Goal: Communication & Community: Answer question/provide support

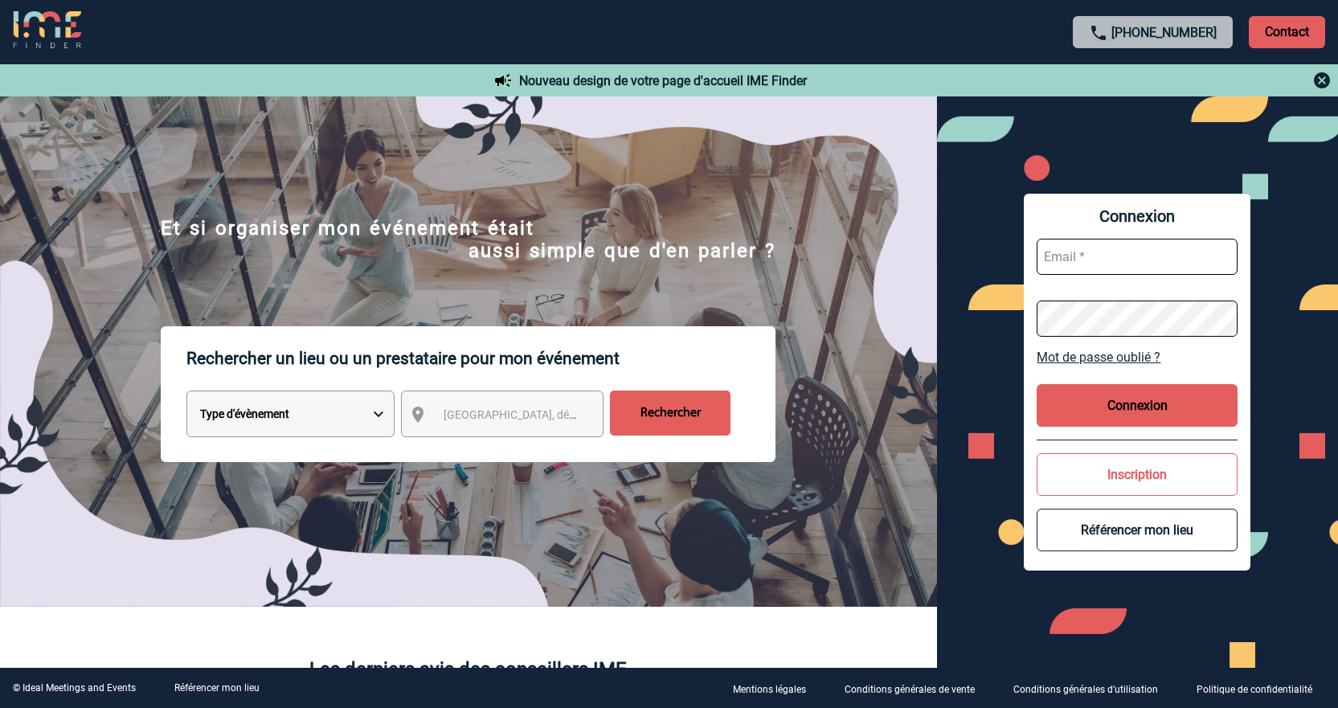
type input "jnetobogalho@ime-groupe.com"
click at [1183, 419] on button "Connexion" at bounding box center [1137, 405] width 201 height 43
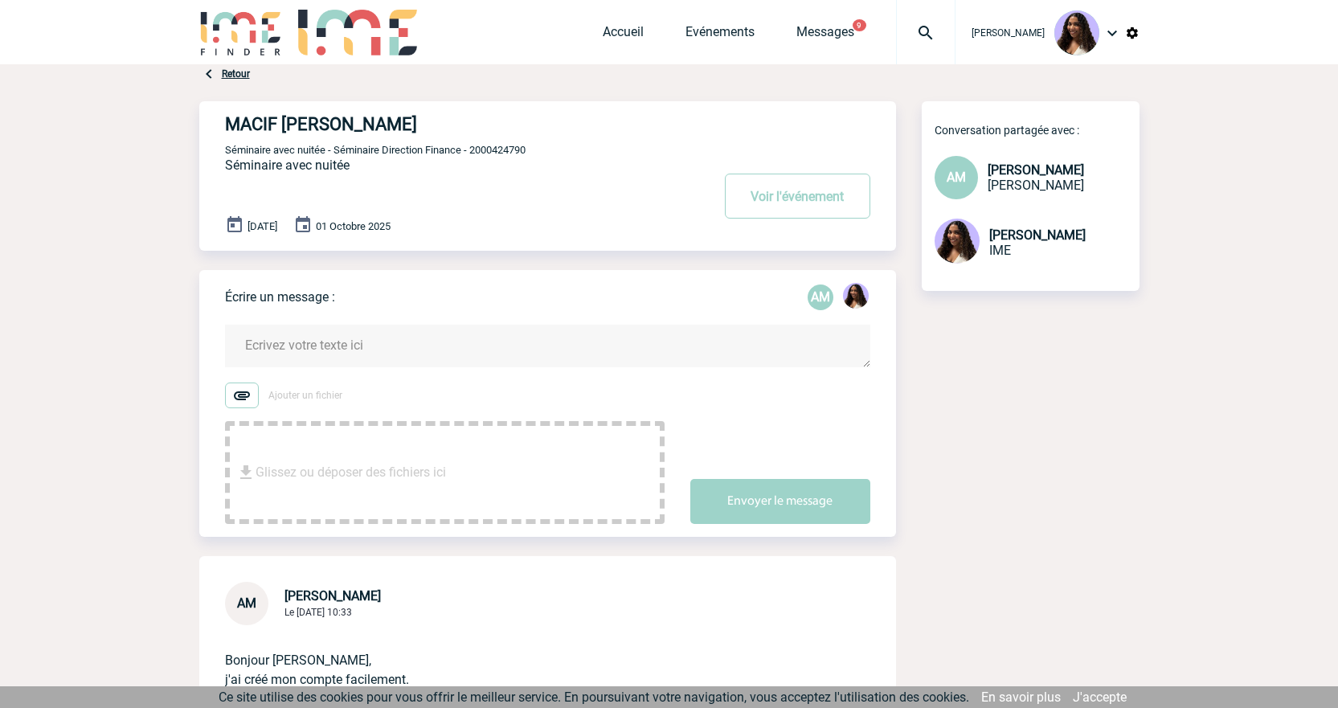
click at [385, 325] on form "Ajouter un fichier Glissez ou déposer des fichiers ici Envoyer le message" at bounding box center [560, 414] width 671 height 219
click at [378, 347] on textarea at bounding box center [547, 346] width 645 height 43
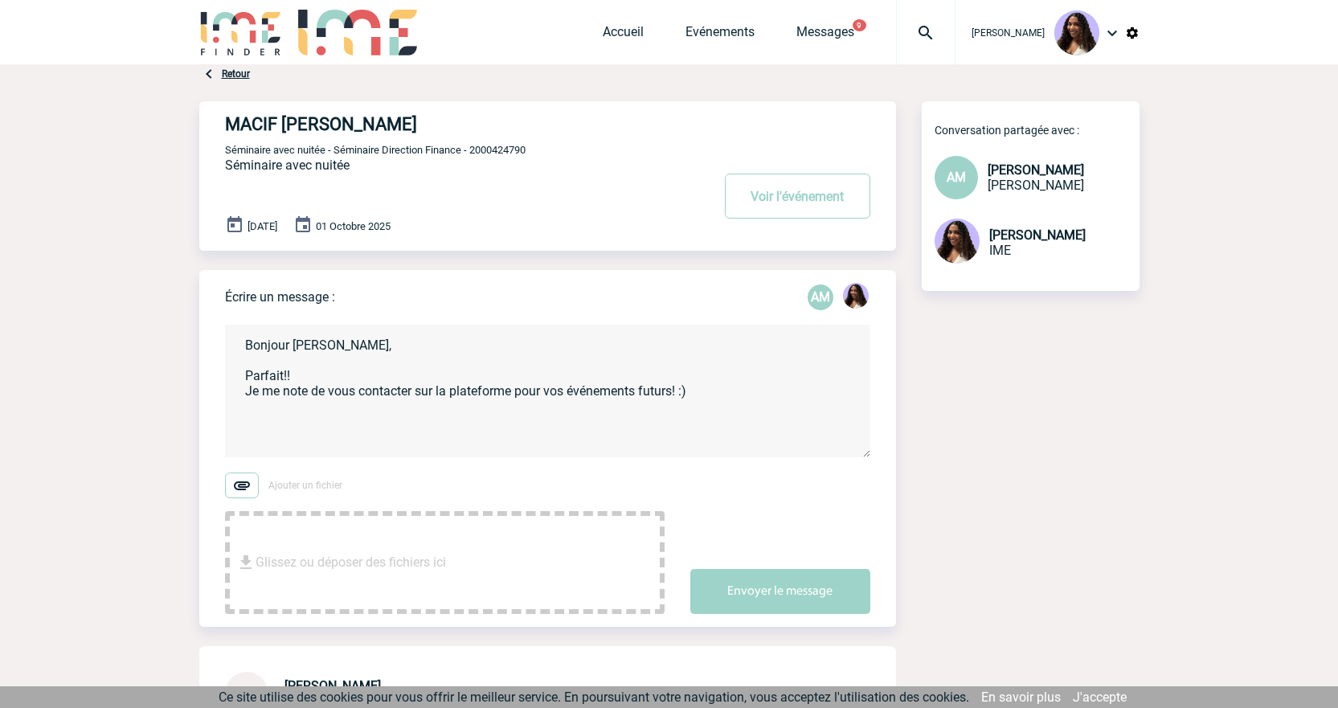
click at [735, 390] on textarea "Bonjour Angélique, Parfait!! Je me note de vous contacter sur la plateforme pou…" at bounding box center [547, 391] width 645 height 133
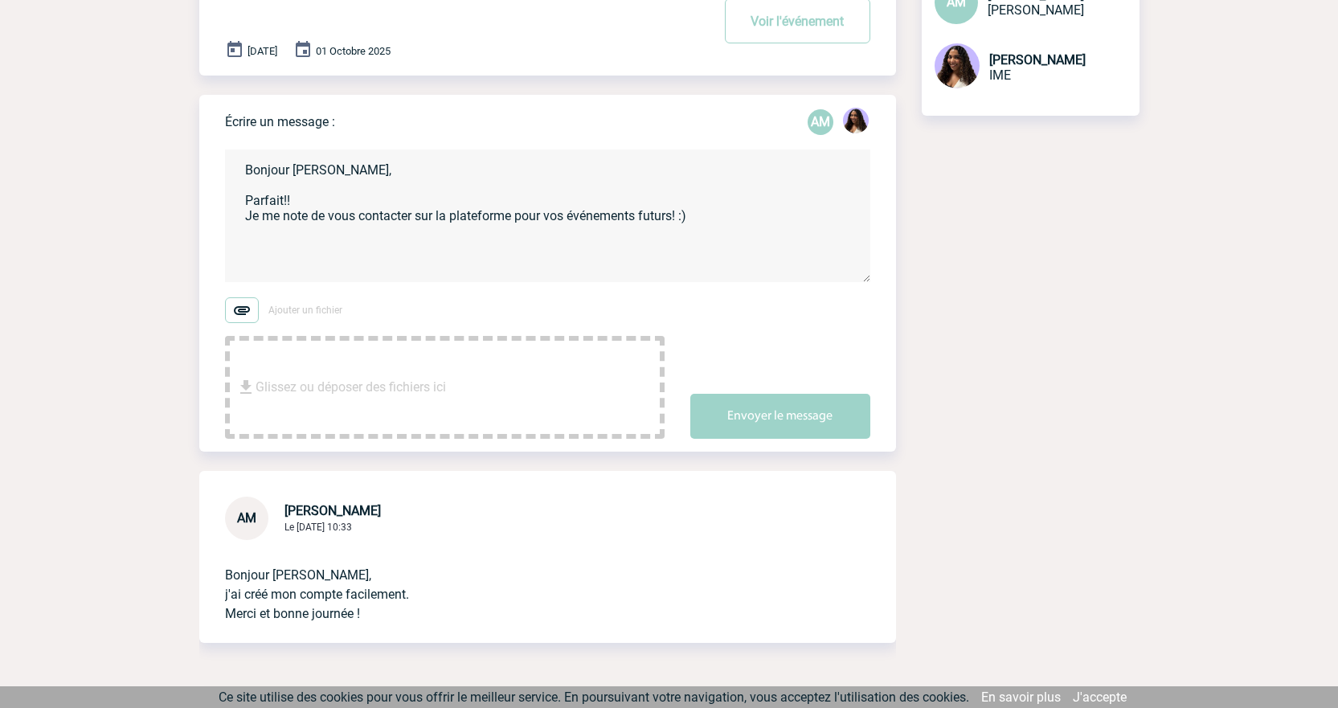
scroll to position [107, 0]
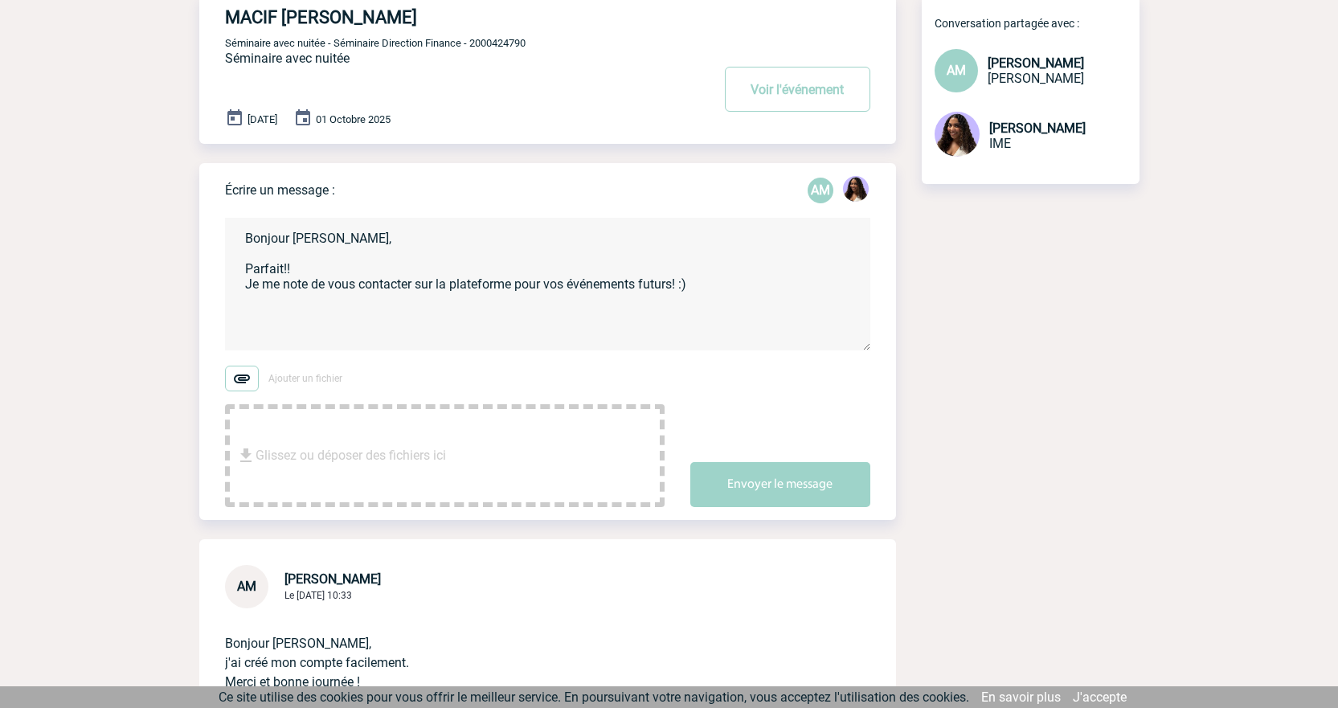
click at [735, 293] on textarea "Bonjour Angélique, Parfait!! Je me note de vous contacter sur la plateforme pou…" at bounding box center [547, 284] width 645 height 133
type textarea "Bonjour Angélique, Parfait!! Je me note de vous contacter sur la plateforme pou…"
click at [712, 477] on button "Envoyer le message" at bounding box center [780, 484] width 180 height 45
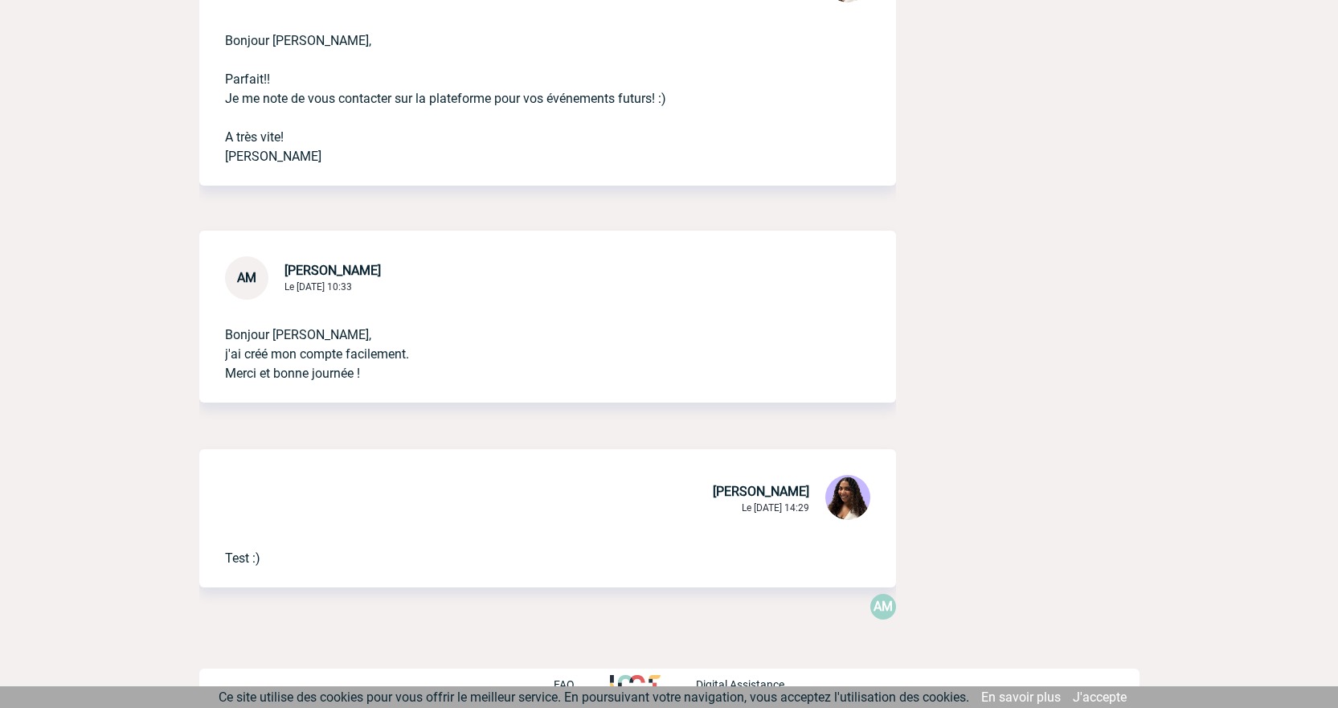
scroll to position [724, 0]
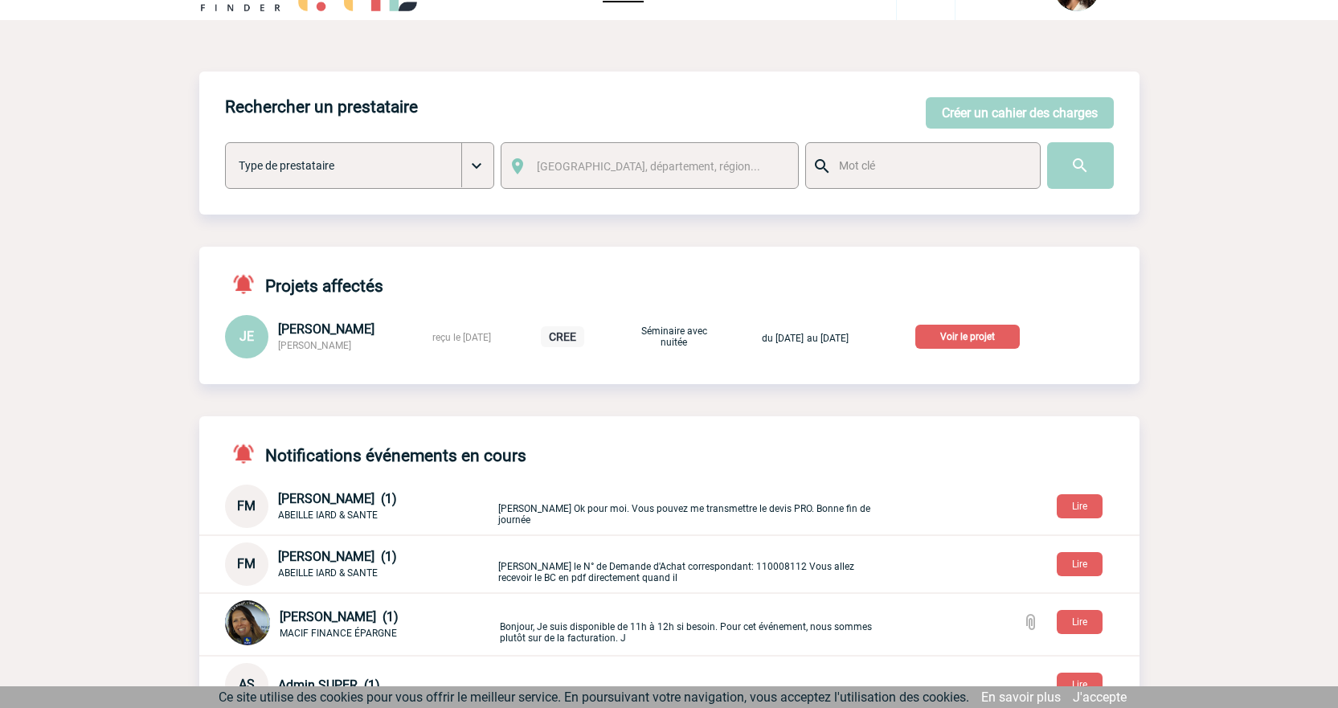
scroll to position [27, 0]
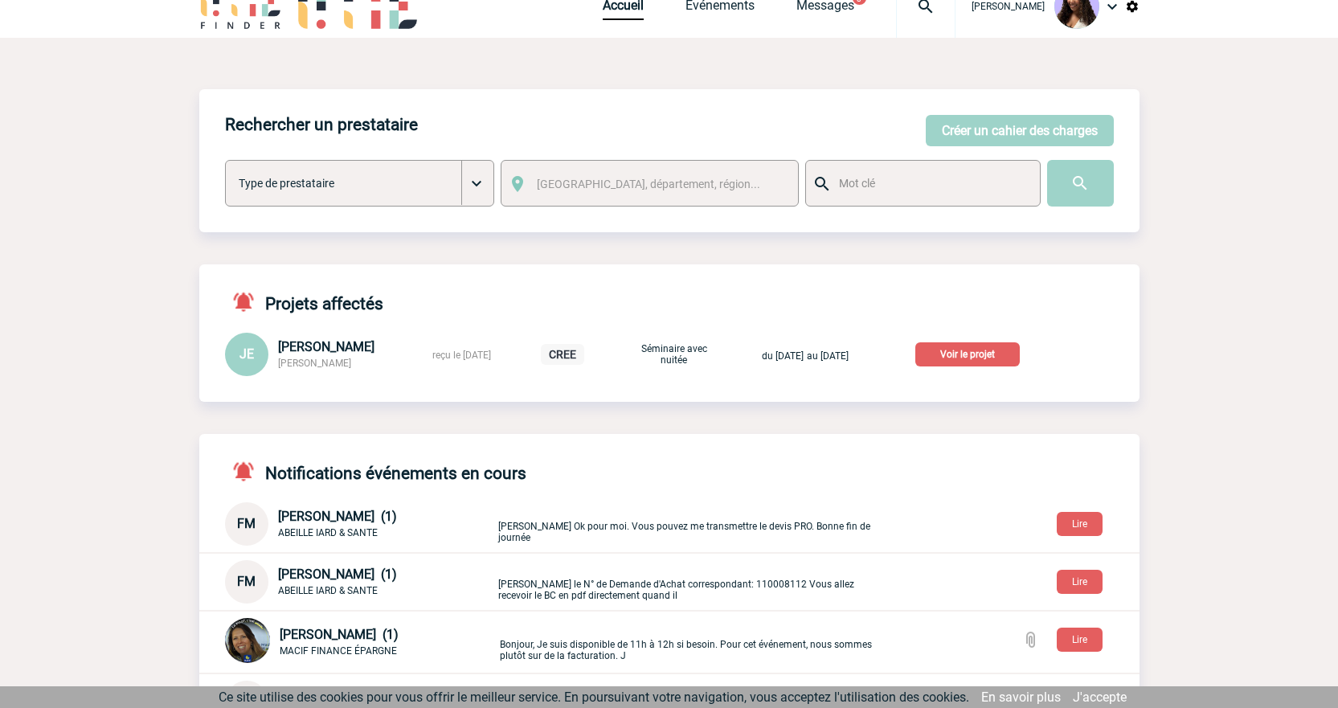
click at [972, 354] on p "Voir le projet" at bounding box center [967, 354] width 104 height 24
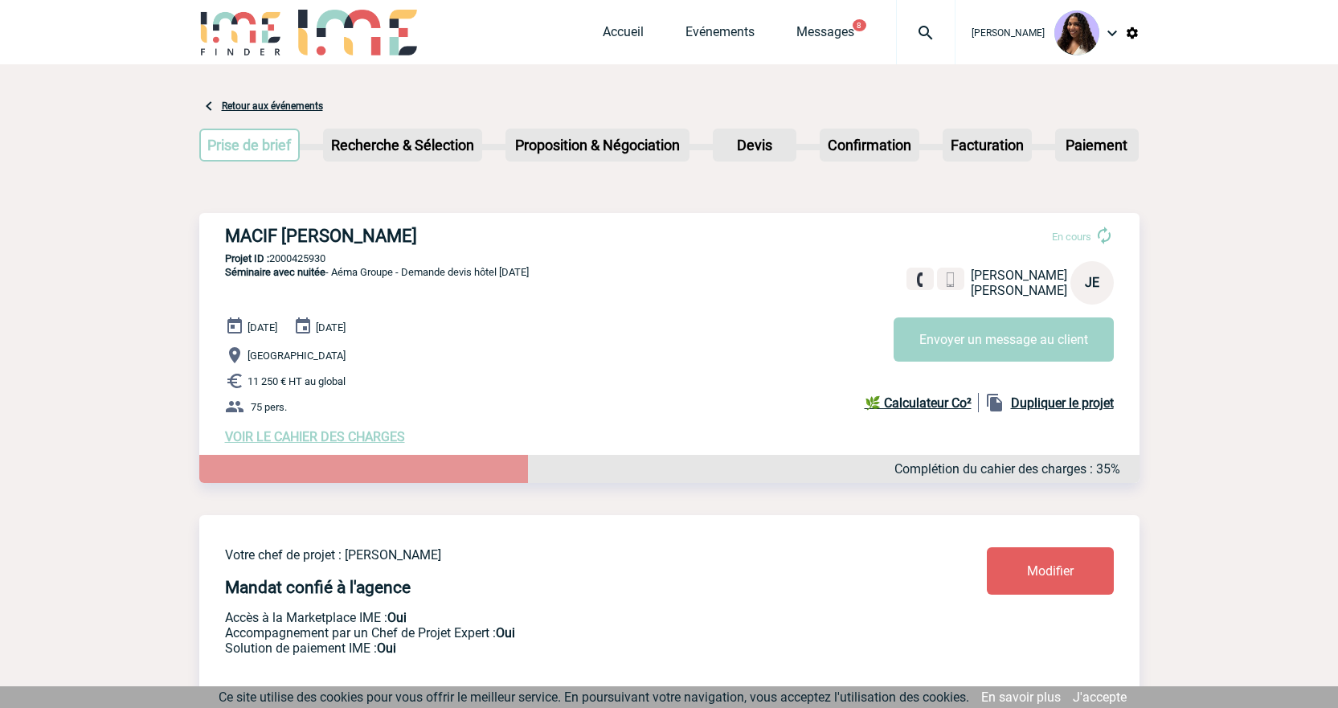
drag, startPoint x: 227, startPoint y: 233, endPoint x: 478, endPoint y: 236, distance: 251.6
click at [478, 236] on h3 "MACIF SAM - Julie ETOURNEAU" at bounding box center [466, 236] width 482 height 20
copy h3 "MACIF SAM - Julie ETOURNEAU"
drag, startPoint x: 349, startPoint y: 257, endPoint x: 273, endPoint y: 256, distance: 75.6
click at [273, 256] on p "Projet ID : 2000425930" at bounding box center [669, 258] width 940 height 12
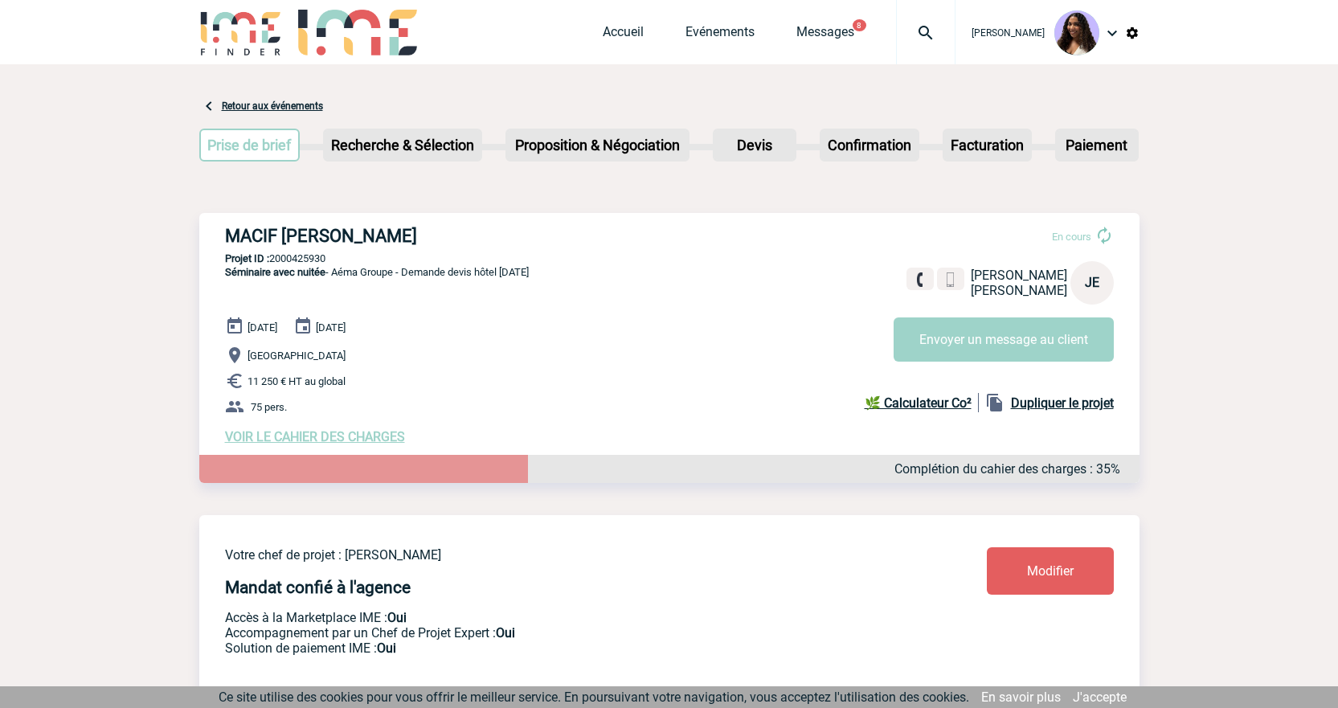
copy p "2000425930"
click at [527, 230] on h3 "MACIF SAM - Julie ETOURNEAU" at bounding box center [466, 236] width 482 height 20
drag, startPoint x: 523, startPoint y: 234, endPoint x: 207, endPoint y: 241, distance: 316.7
click at [207, 241] on div "MACIF SAM - Julie ETOURNEAU En cours Julie ETOURNEAU MACIF SAM JE Envoyer un me…" at bounding box center [669, 335] width 940 height 244
copy h3 "MACIF SAM - Julie ETOURNEAU"
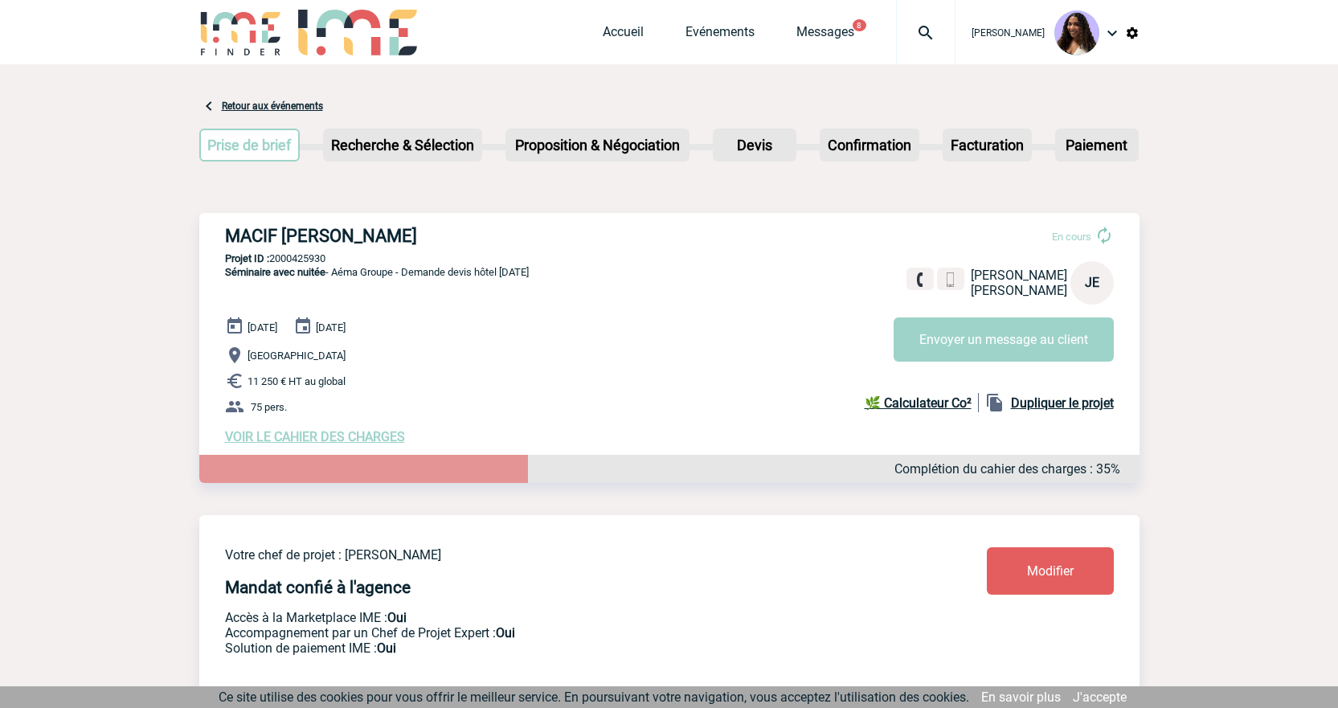
drag, startPoint x: 333, startPoint y: 263, endPoint x: 272, endPoint y: 262, distance: 61.1
click at [272, 262] on p "Projet ID : 2000425930" at bounding box center [669, 258] width 940 height 12
copy p "2000425930"
click at [290, 264] on p "Projet ID : 2000425930" at bounding box center [669, 258] width 940 height 12
copy p "2000425930"
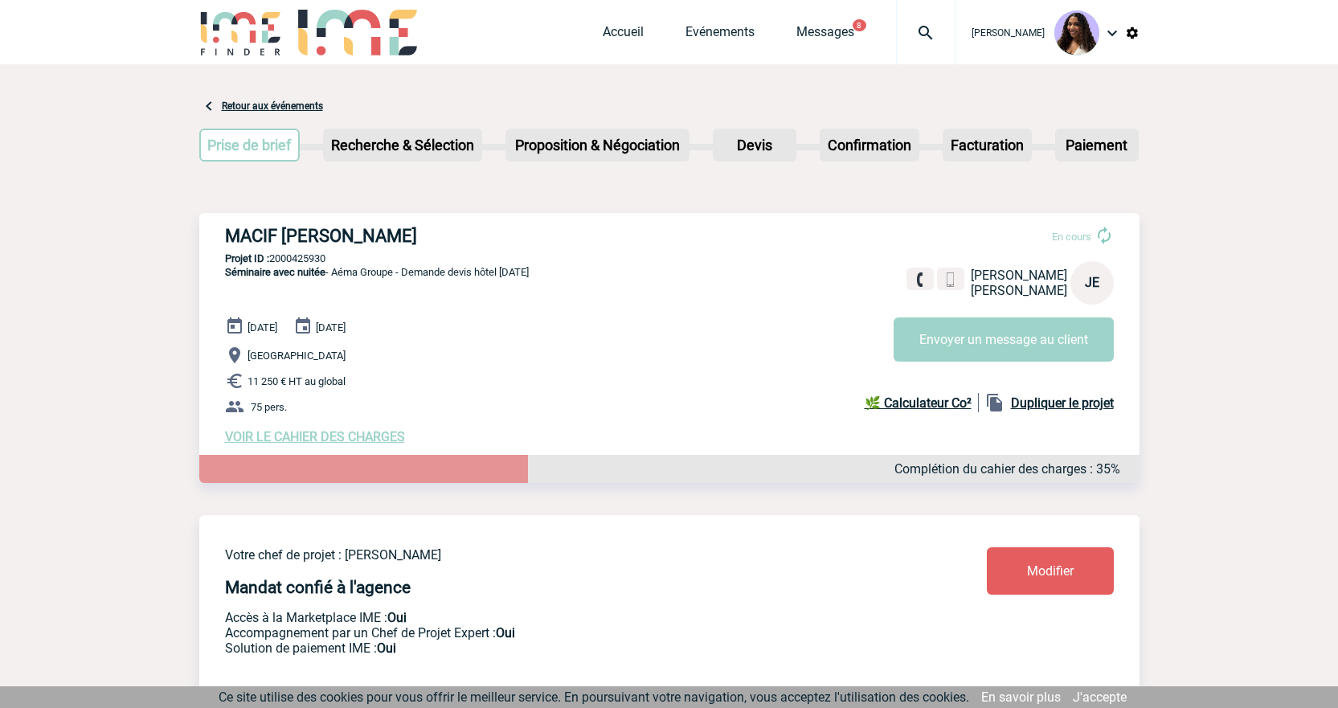
scroll to position [187, 0]
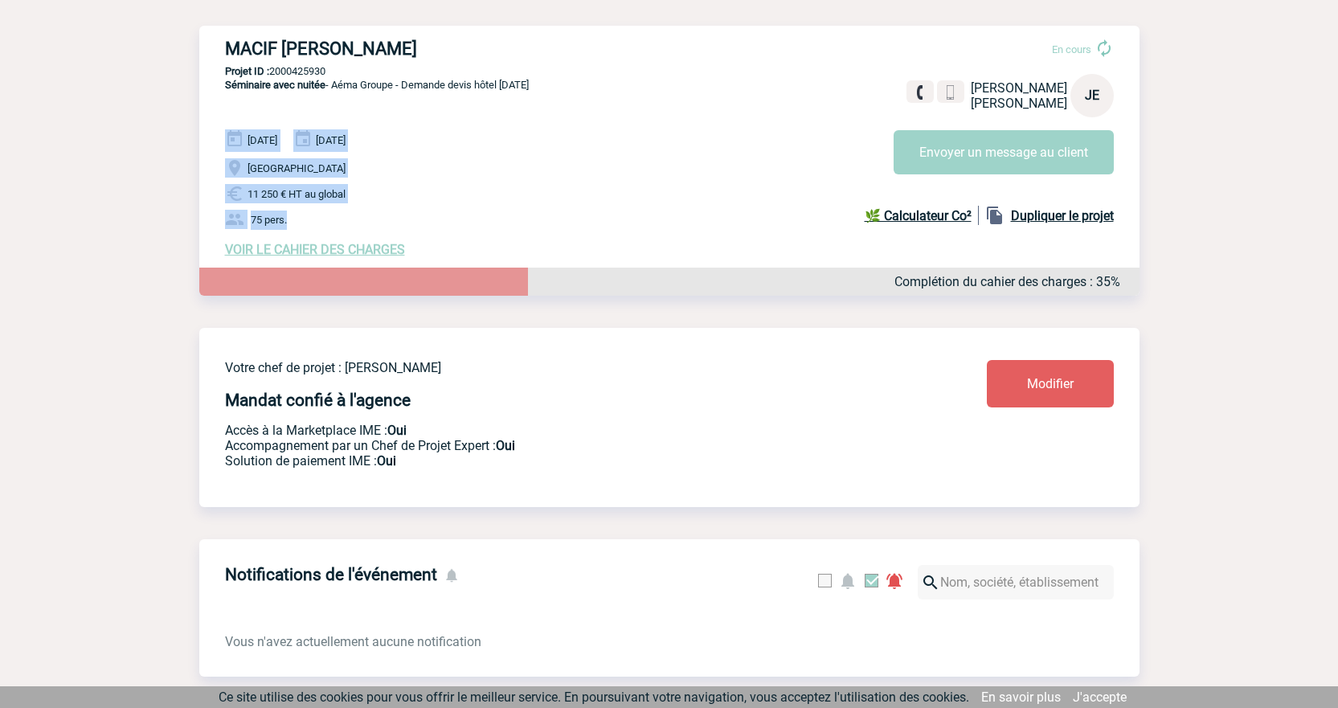
drag, startPoint x: 219, startPoint y: 136, endPoint x: 348, endPoint y: 218, distance: 152.5
click at [348, 218] on div "MACIF SAM - Julie ETOURNEAU En cours Julie ETOURNEAU MACIF SAM JE Envoyer un me…" at bounding box center [669, 148] width 940 height 244
copy div "13 Janvier 2026 14 Janvier 2026 Ile de France 11 250 € HT au global 75 pers."
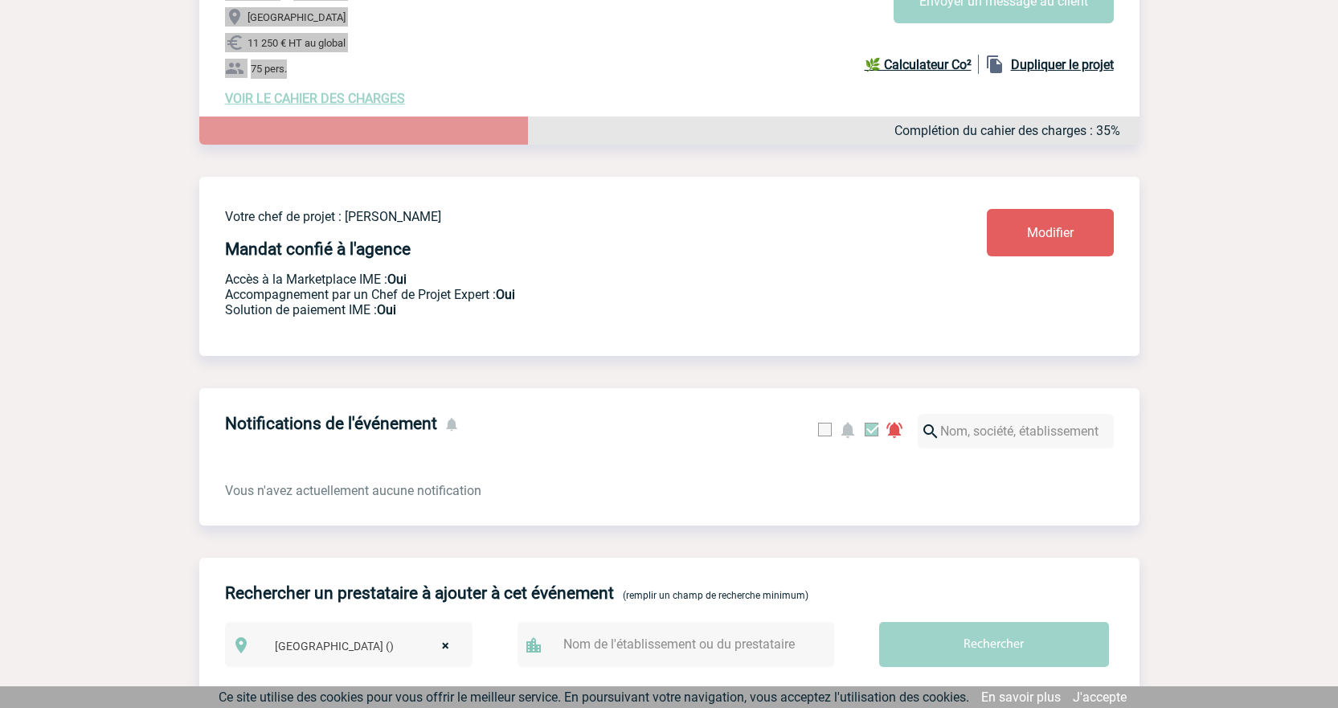
scroll to position [328, 0]
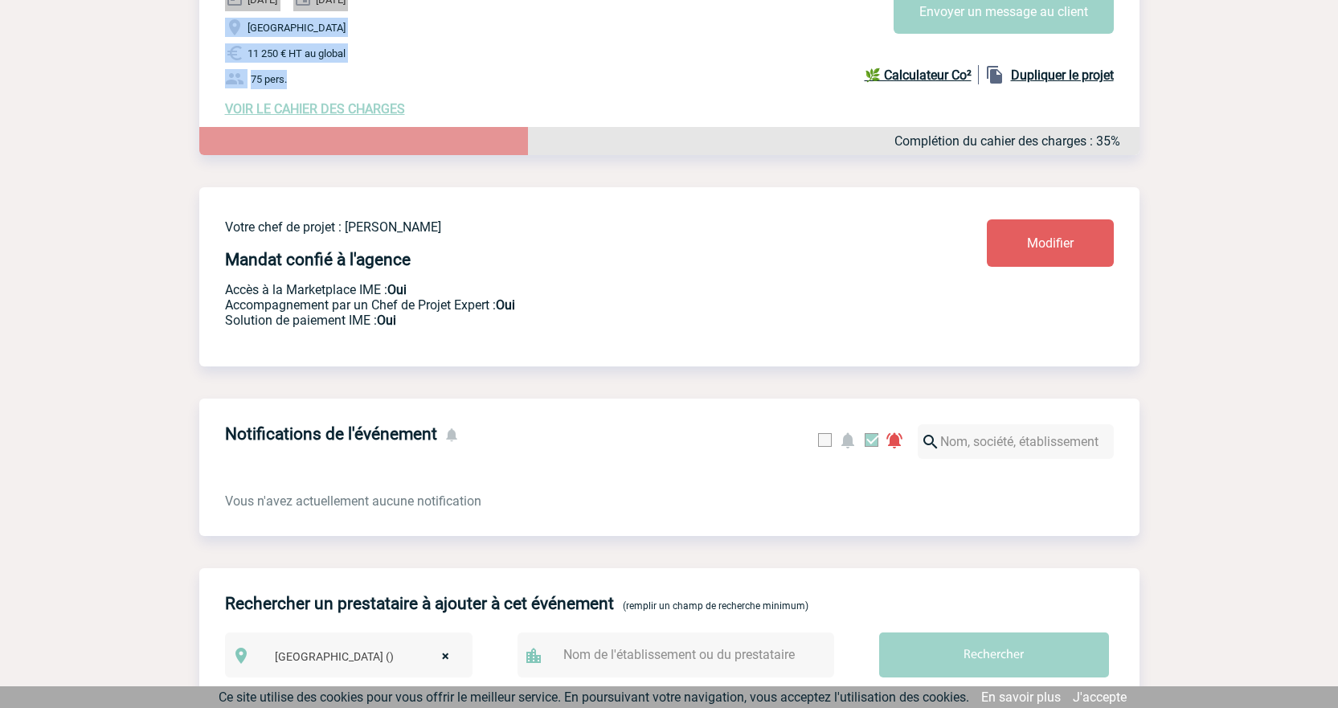
click at [309, 117] on span "VOIR LE CAHIER DES CHARGES" at bounding box center [315, 108] width 180 height 15
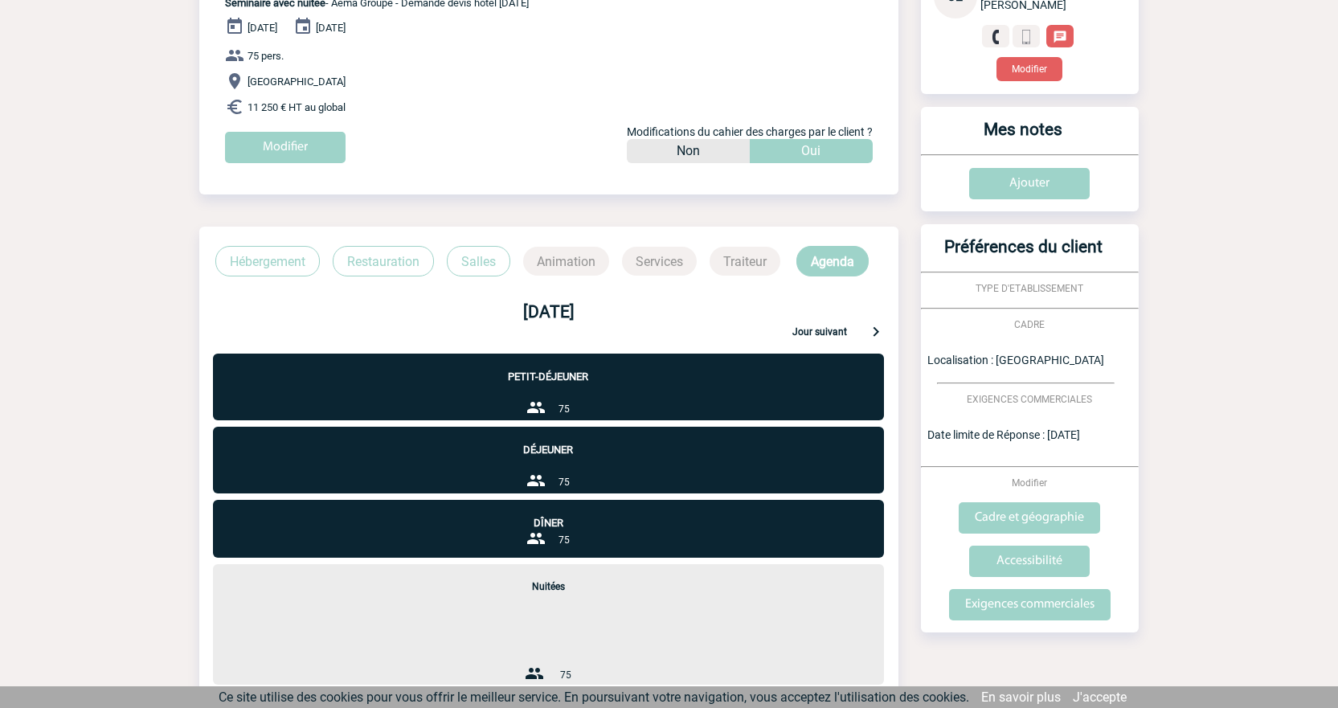
scroll to position [332, 0]
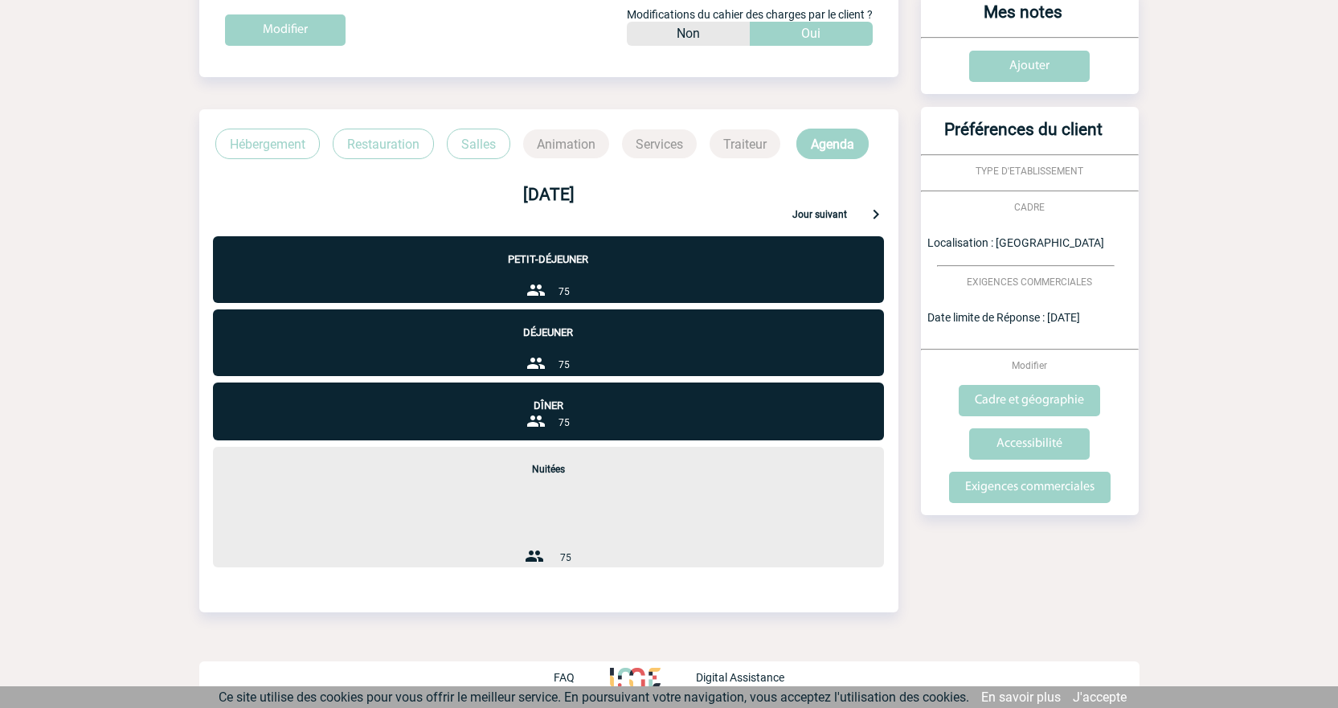
click at [520, 267] on div "Petit-déjeuner 75" at bounding box center [548, 269] width 671 height 67
click at [269, 139] on p "Hébergement" at bounding box center [267, 144] width 104 height 31
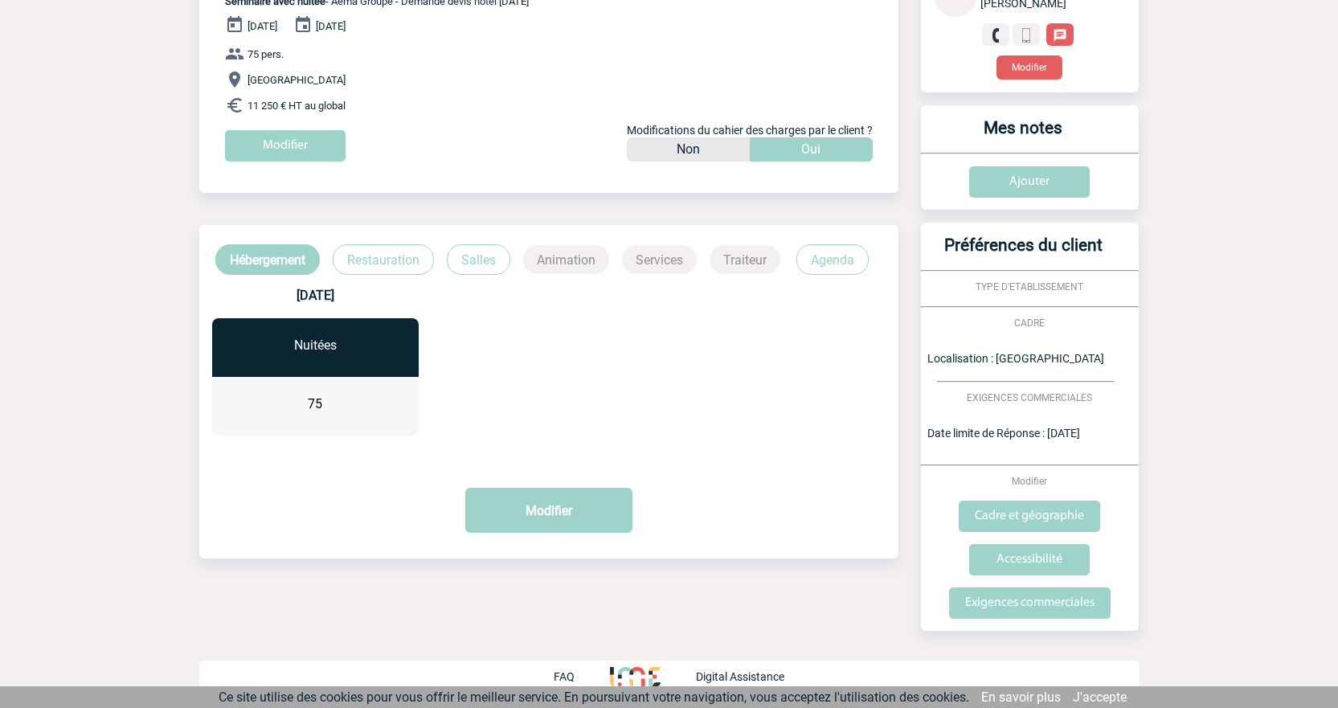
click at [378, 264] on p "Restauration" at bounding box center [383, 259] width 101 height 31
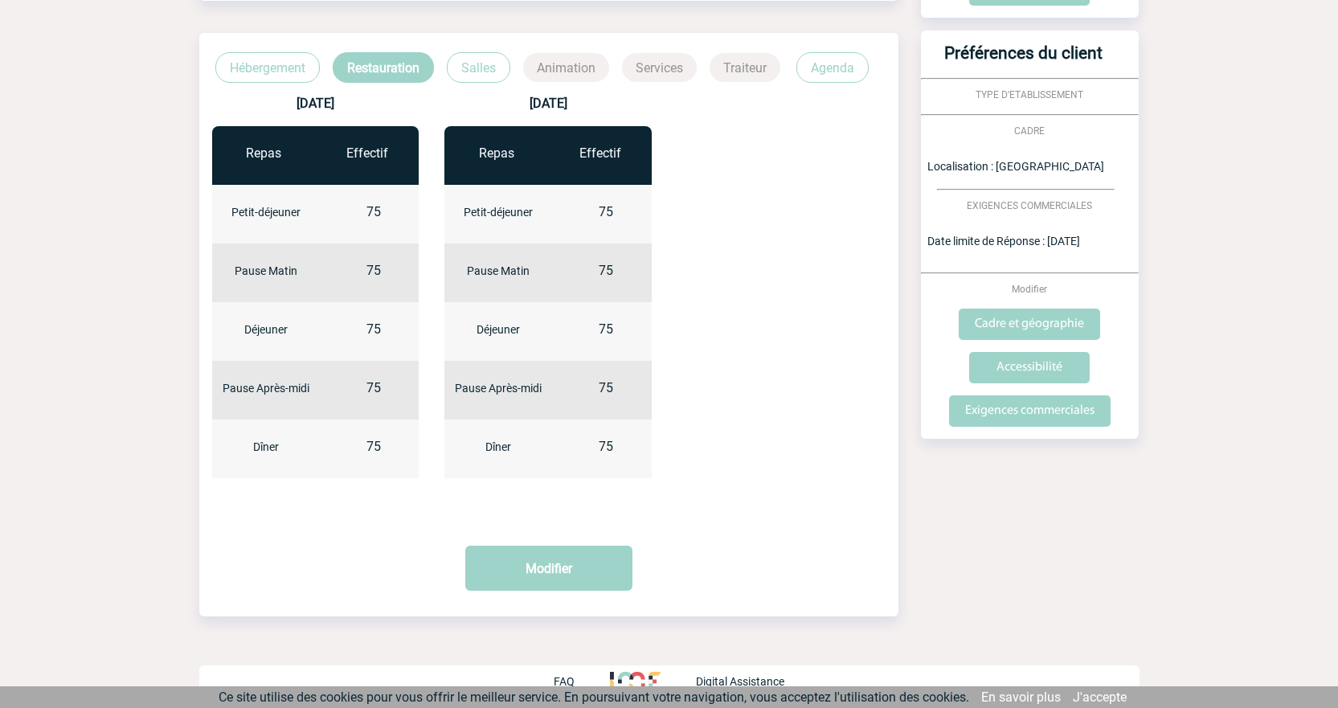
scroll to position [411, 0]
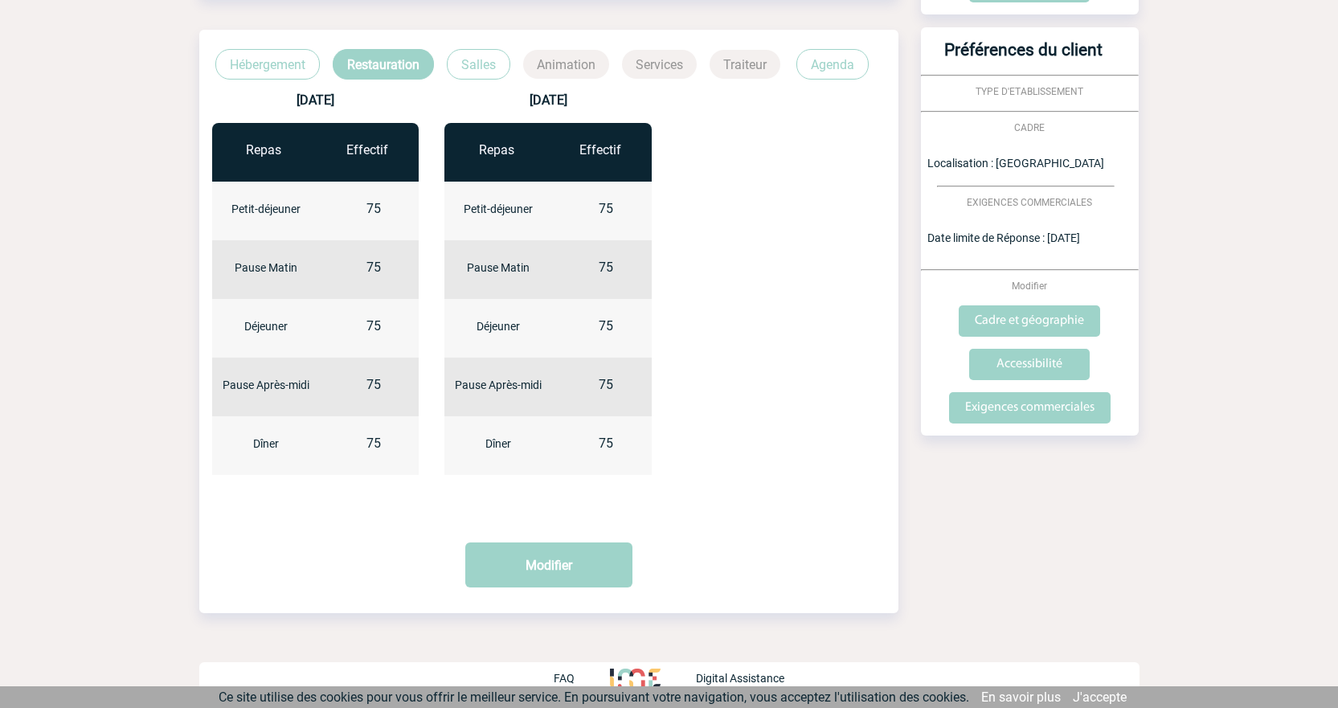
click at [476, 51] on p "Salles" at bounding box center [478, 64] width 63 height 31
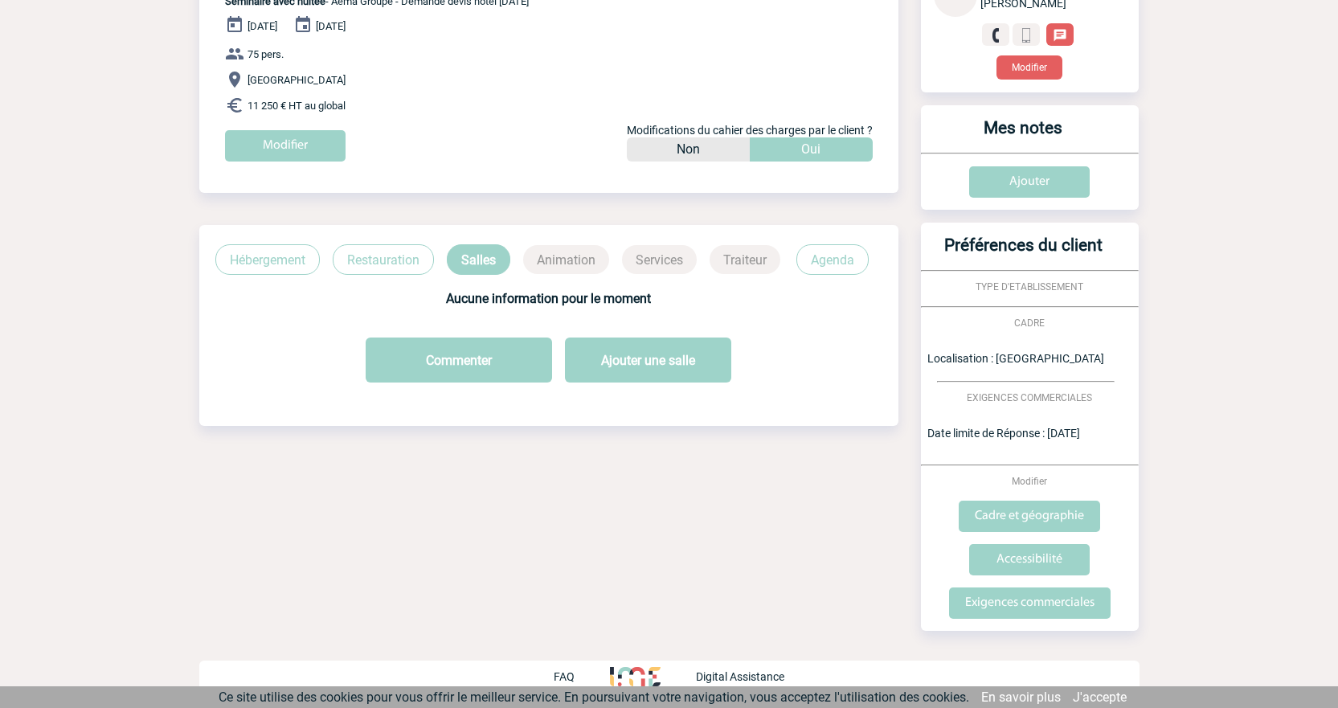
click at [845, 250] on p "Agenda" at bounding box center [832, 259] width 72 height 31
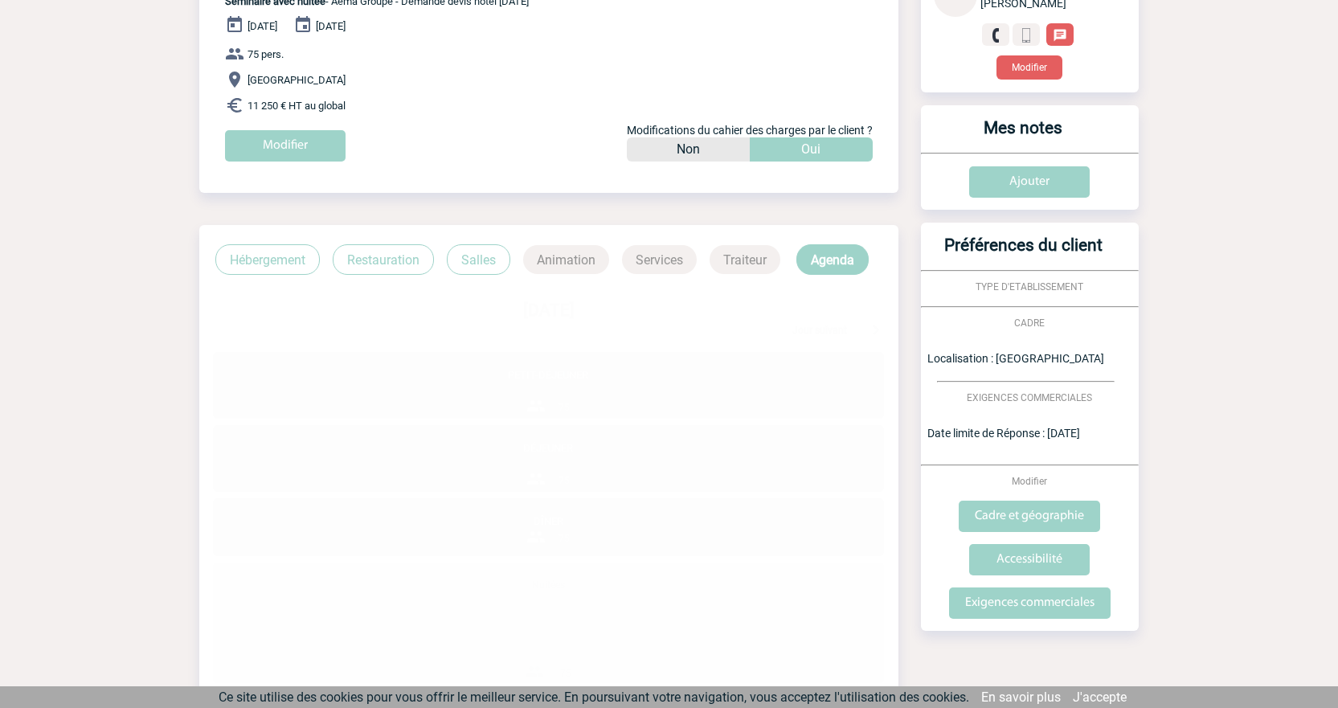
scroll to position [332, 0]
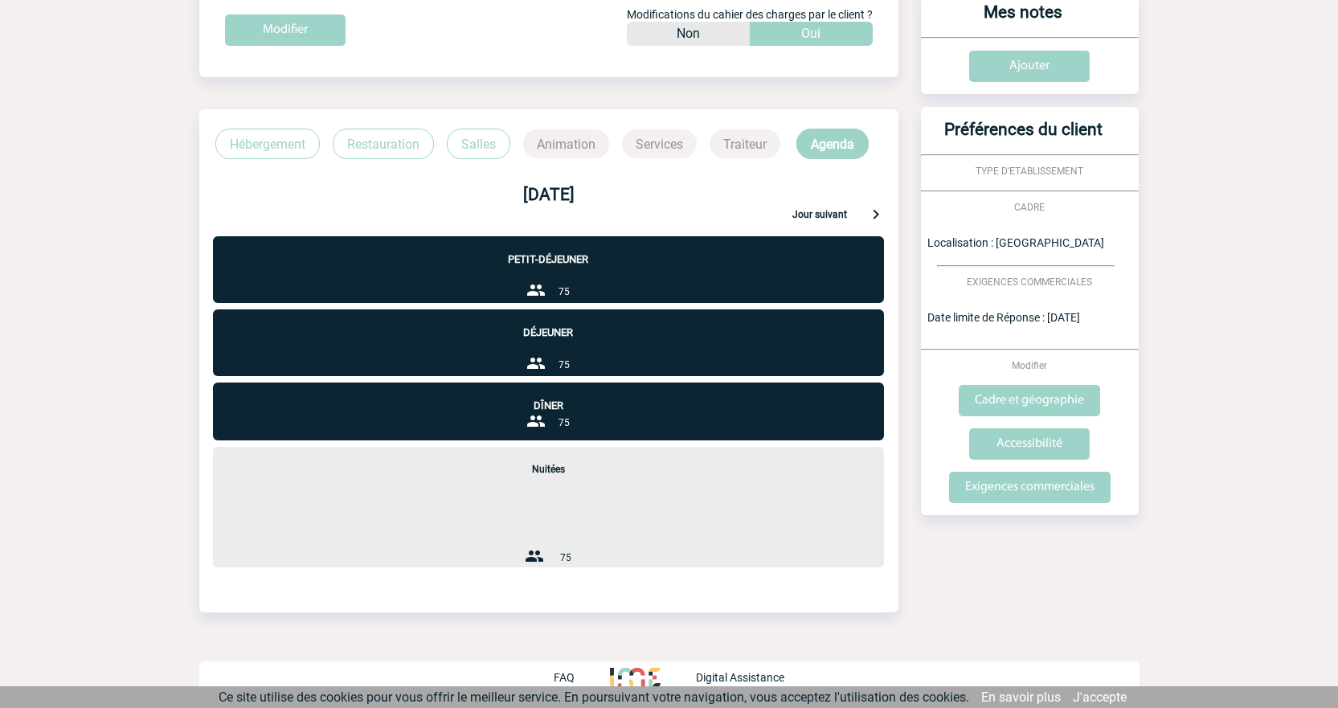
click at [821, 204] on div "Jour suivant" at bounding box center [838, 213] width 93 height 19
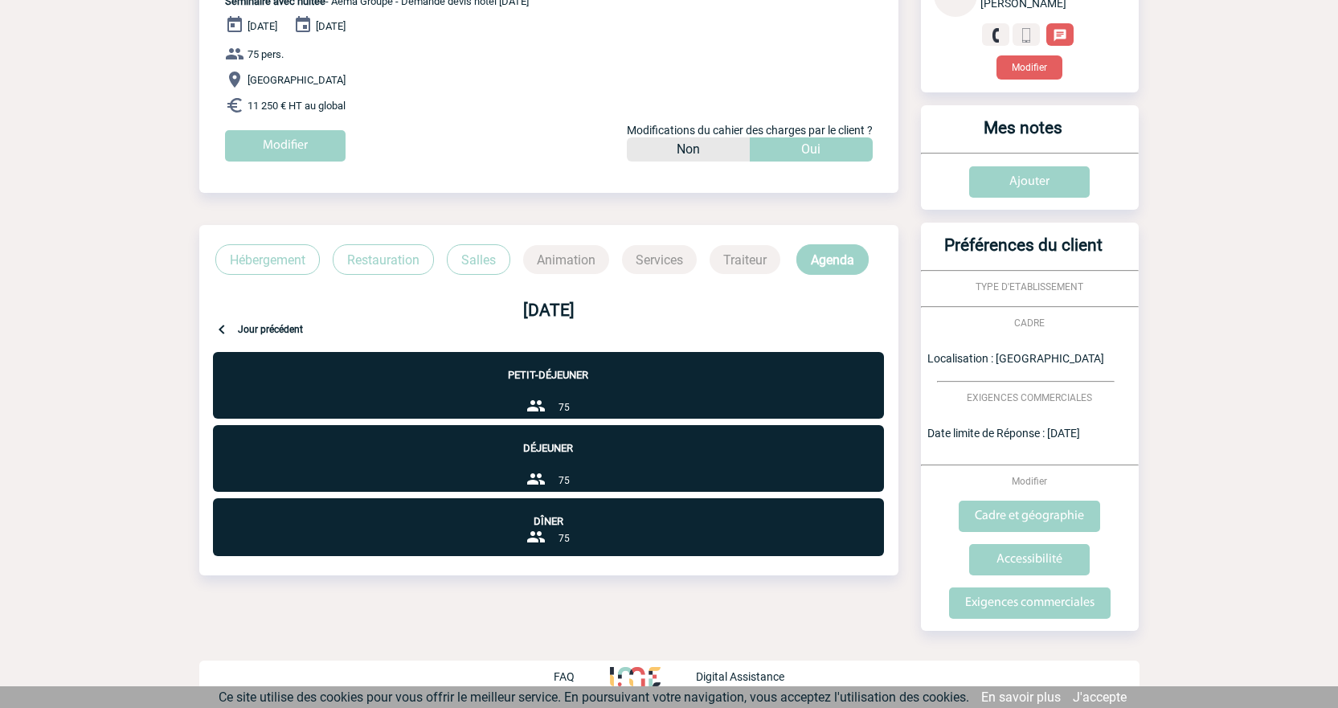
click at [248, 262] on p "Hébergement" at bounding box center [267, 259] width 104 height 31
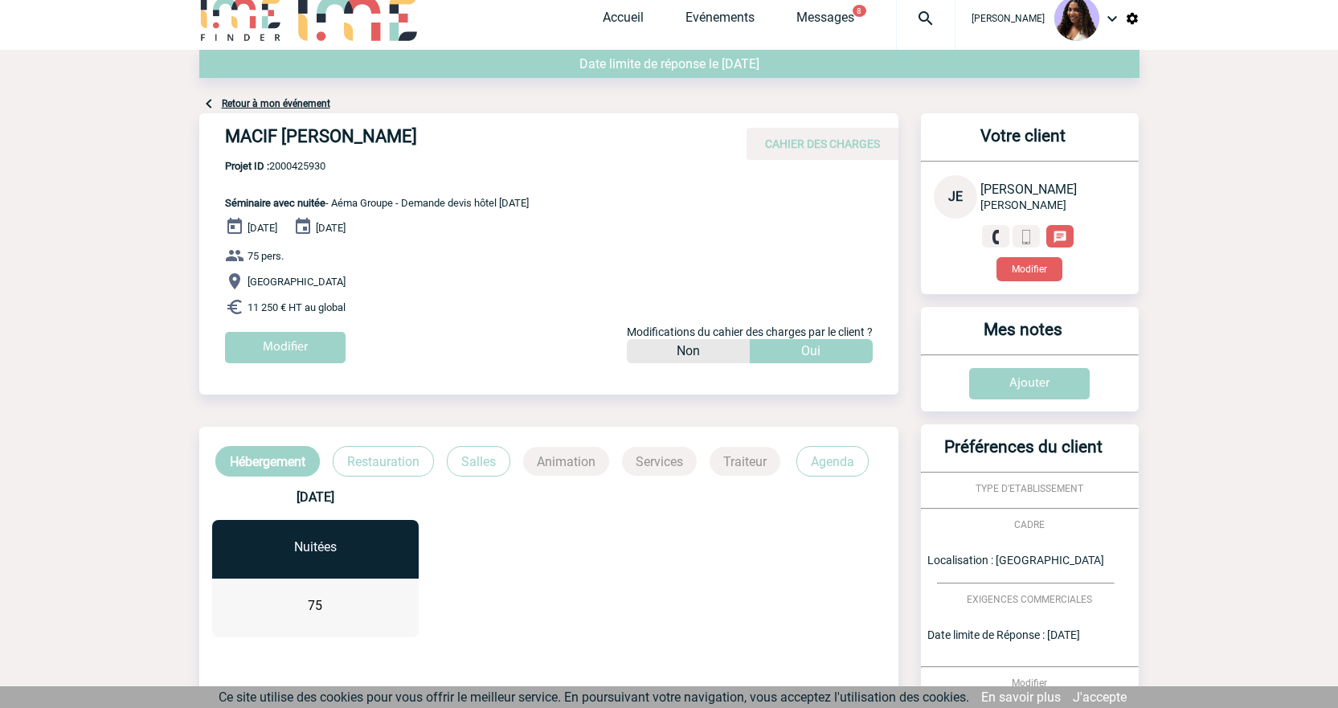
scroll to position [0, 0]
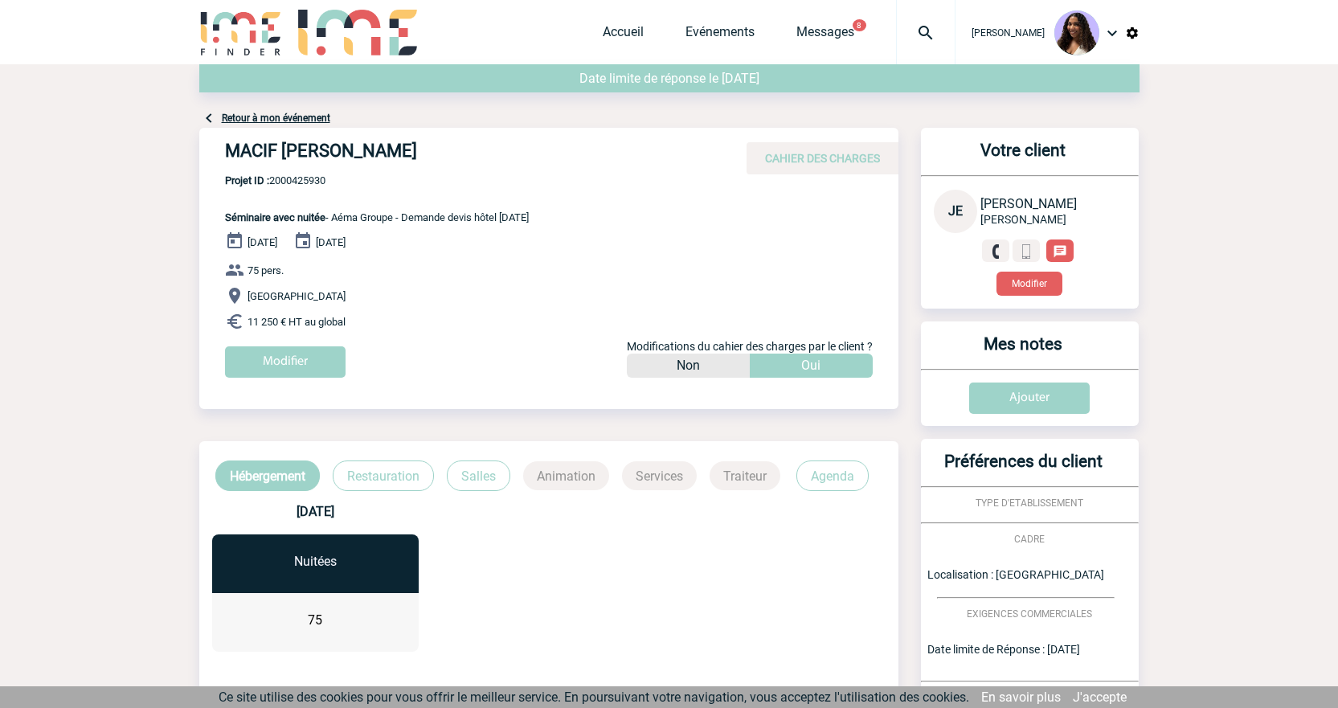
click at [897, 35] on img at bounding box center [926, 32] width 58 height 19
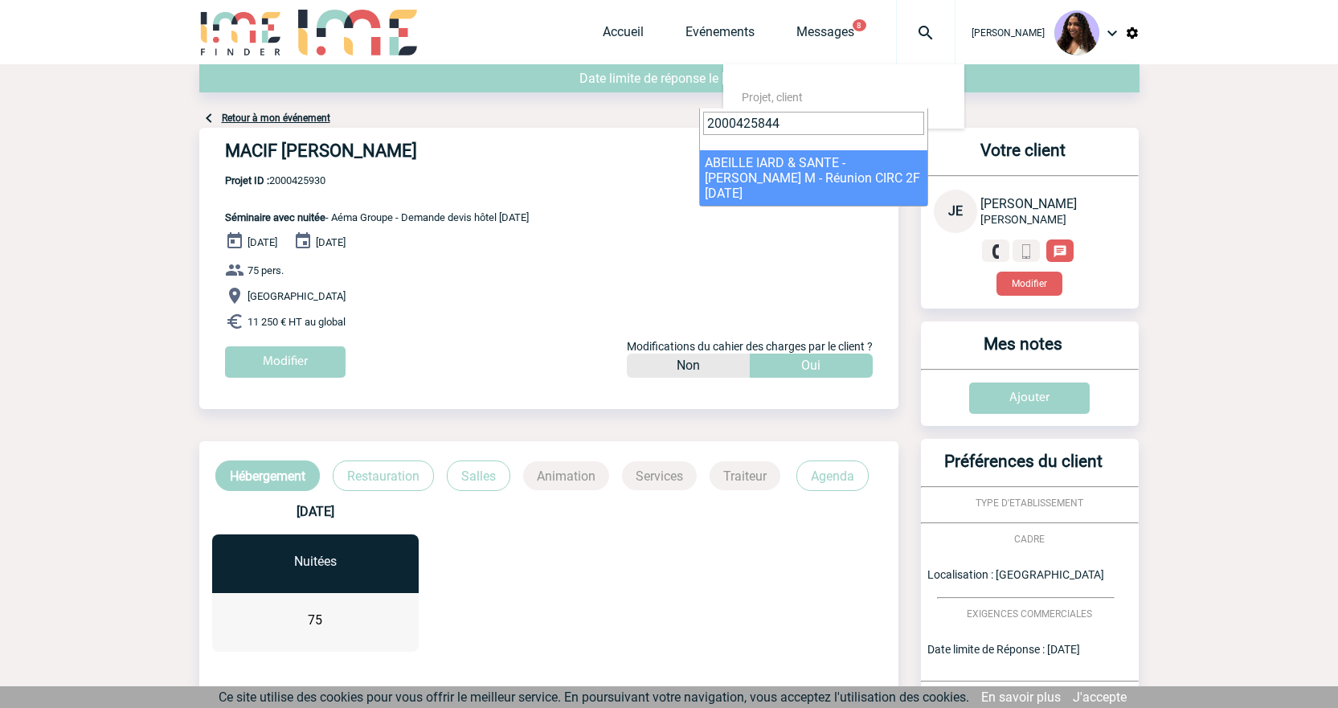
type input "2000425844"
select select "25345"
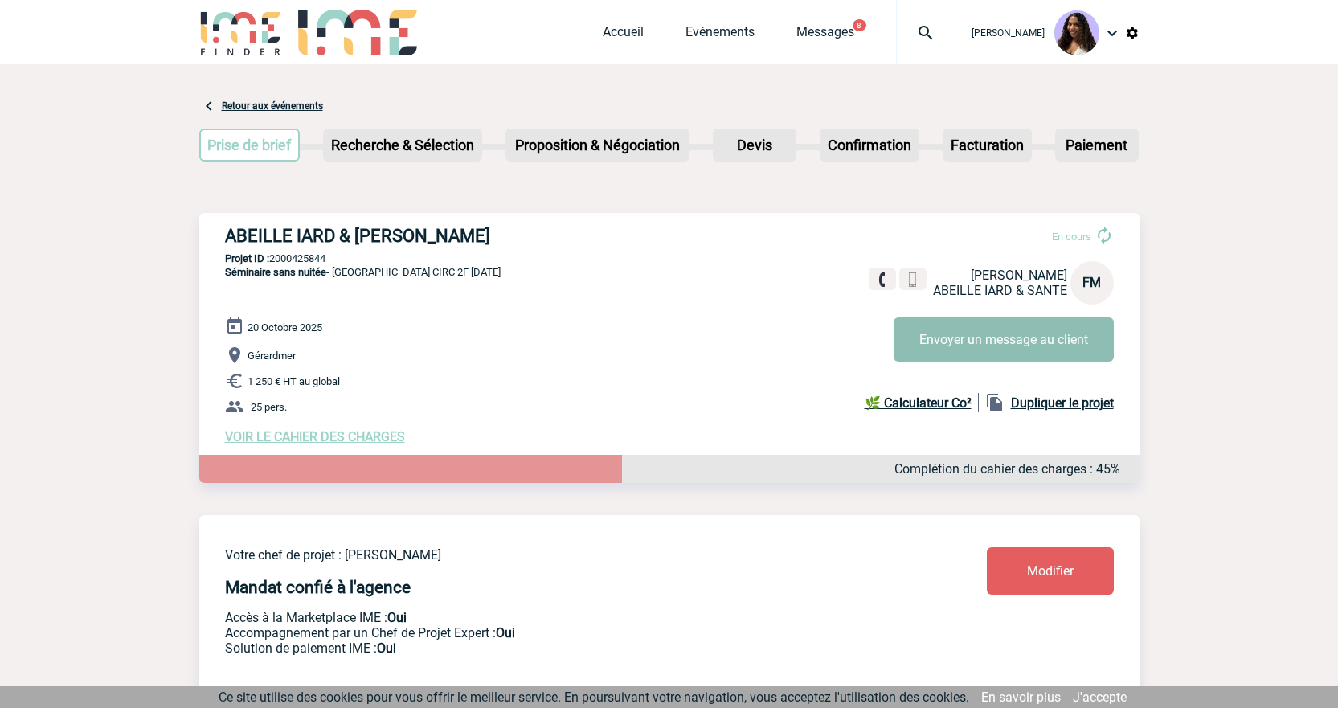
click at [959, 335] on button "Envoyer un message au client" at bounding box center [1004, 339] width 220 height 44
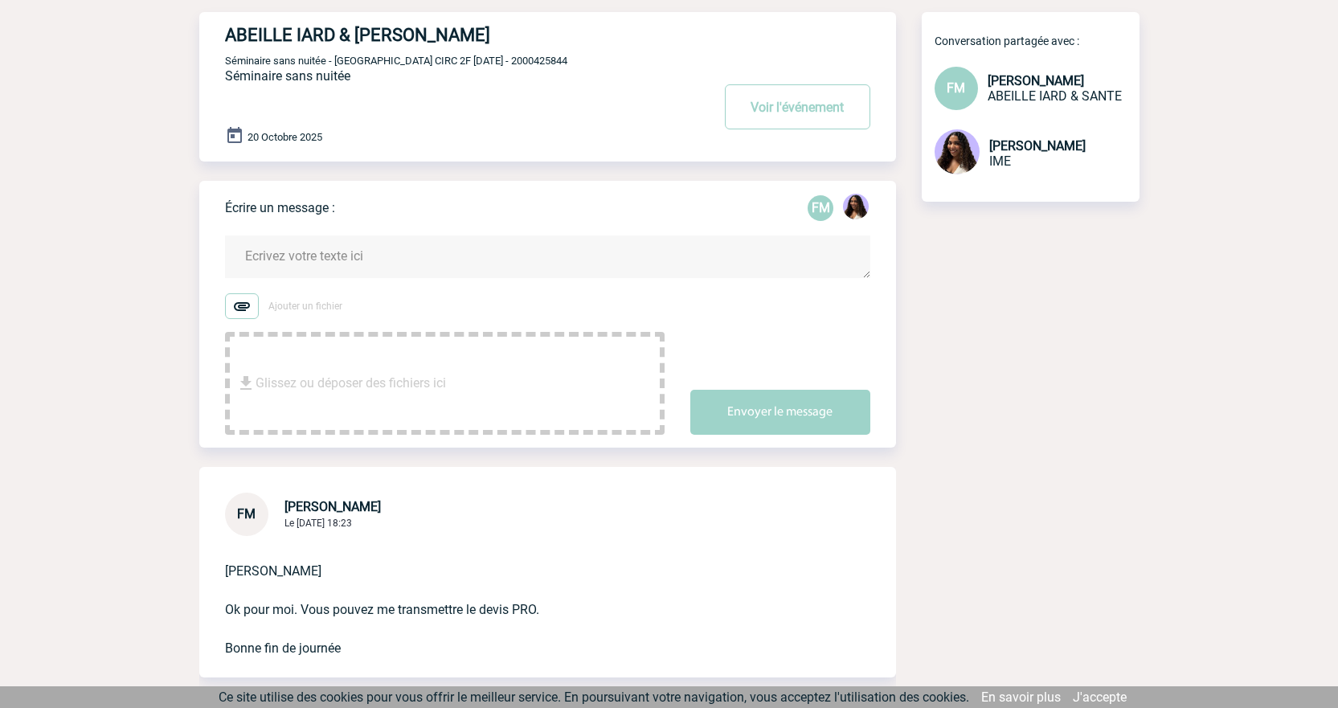
scroll to position [80, 0]
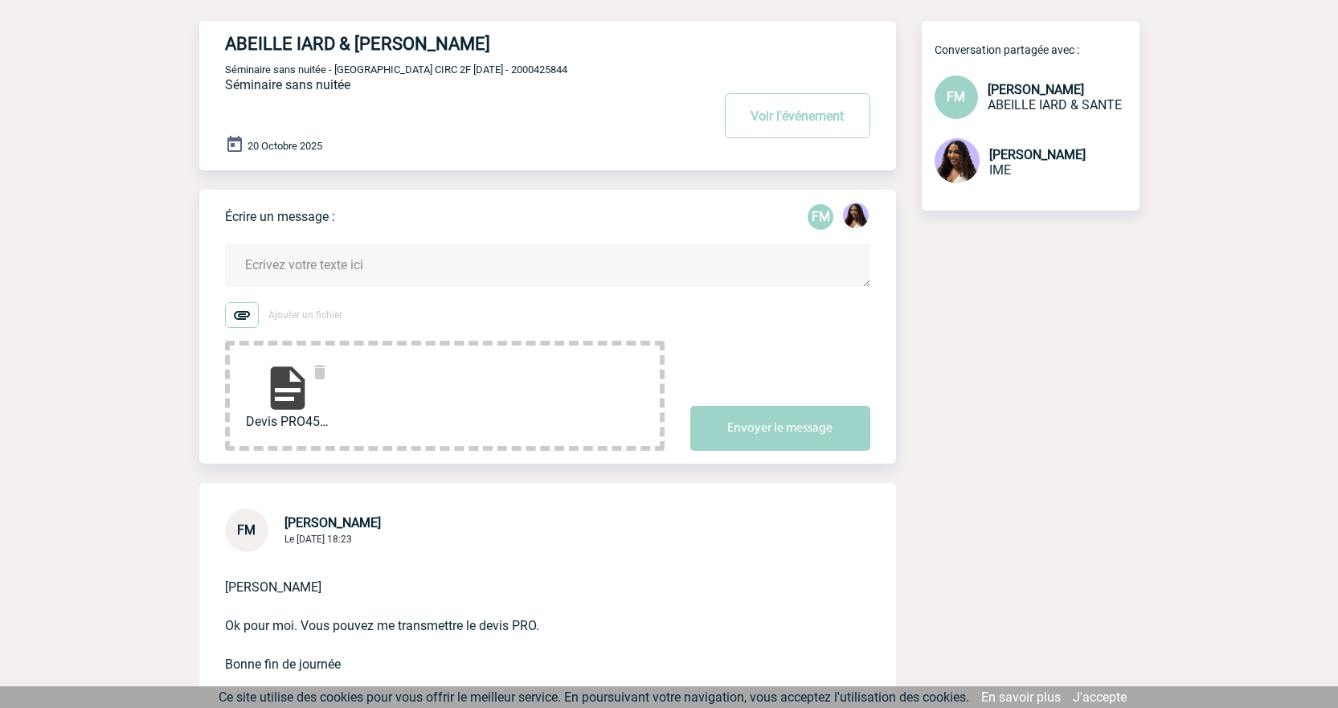
click at [325, 264] on textarea at bounding box center [547, 265] width 645 height 43
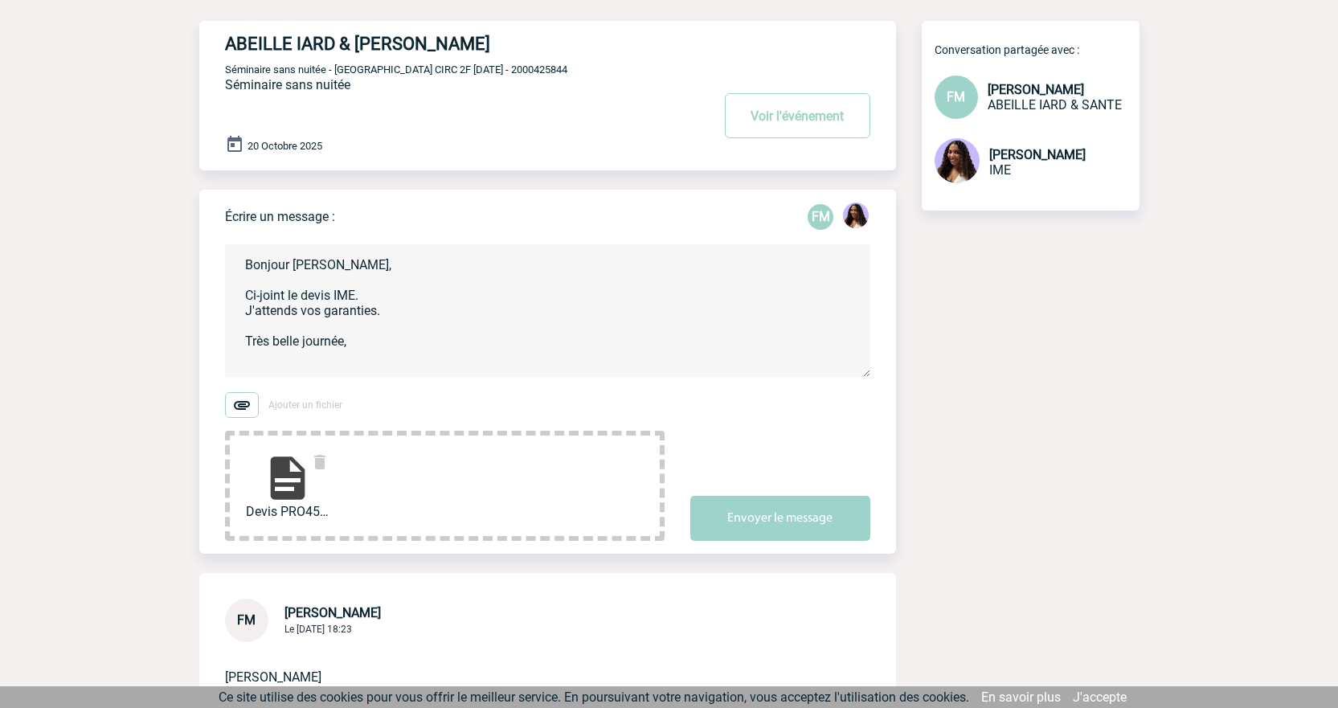
click at [369, 337] on textarea "Bonjour [PERSON_NAME], Ci-joint le devis IME. J'attends vos garanties. Très bel…" at bounding box center [547, 310] width 645 height 133
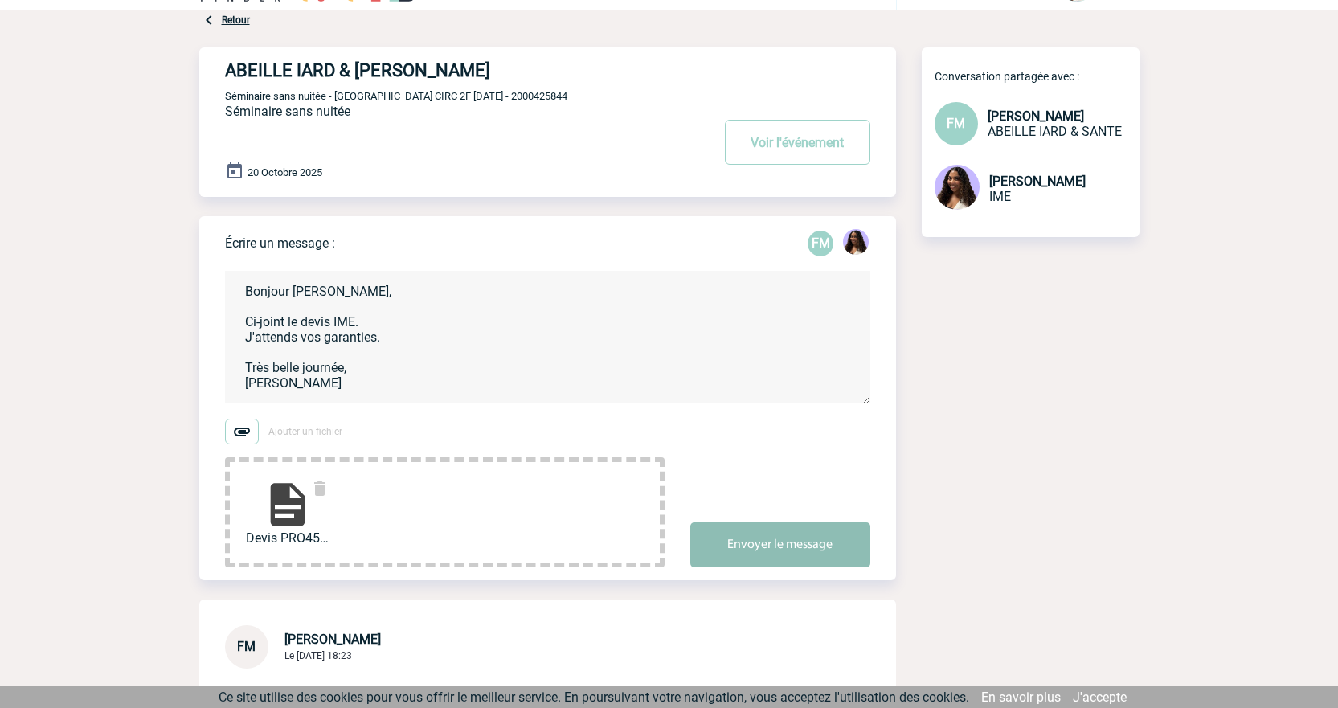
type textarea "Bonjour [PERSON_NAME], Ci-joint le devis IME. J'attends vos garanties. Très bel…"
click at [751, 543] on button "Envoyer le message" at bounding box center [780, 544] width 180 height 45
